Goal: Navigation & Orientation: Find specific page/section

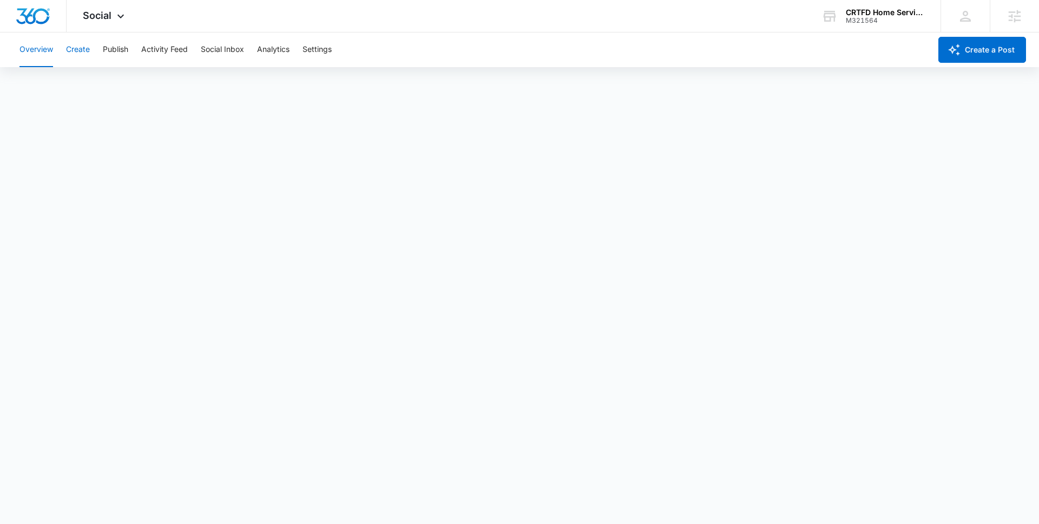
click at [89, 46] on button "Create" at bounding box center [78, 49] width 24 height 35
click at [108, 78] on button "Approvals" at bounding box center [106, 83] width 36 height 30
click at [121, 32] on div "Social Apps Reputation Websites Forms CRM Email Social Content Ads Intelligence…" at bounding box center [519, 16] width 1039 height 32
click at [115, 20] on icon at bounding box center [120, 18] width 13 height 13
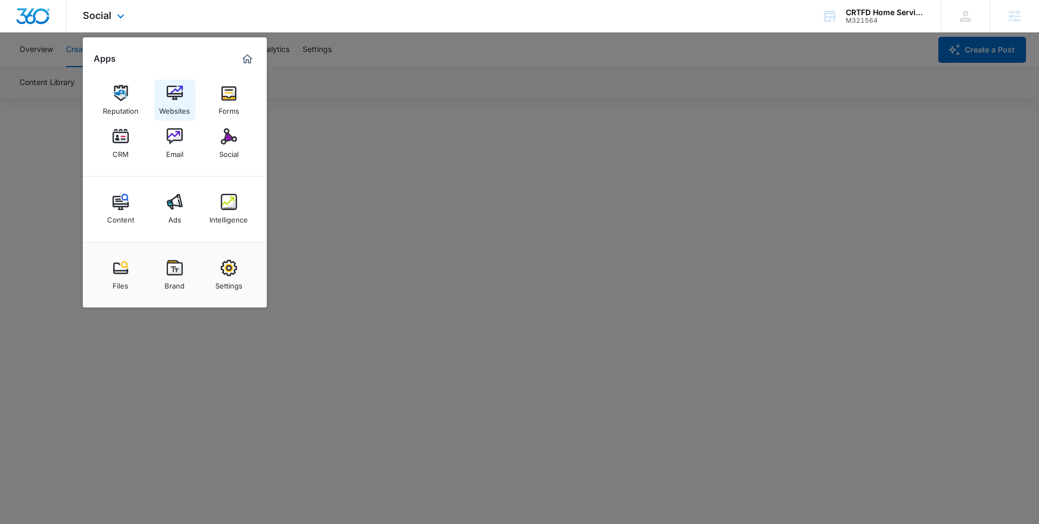
click at [178, 90] on img at bounding box center [175, 93] width 16 height 16
